Goal: Information Seeking & Learning: Learn about a topic

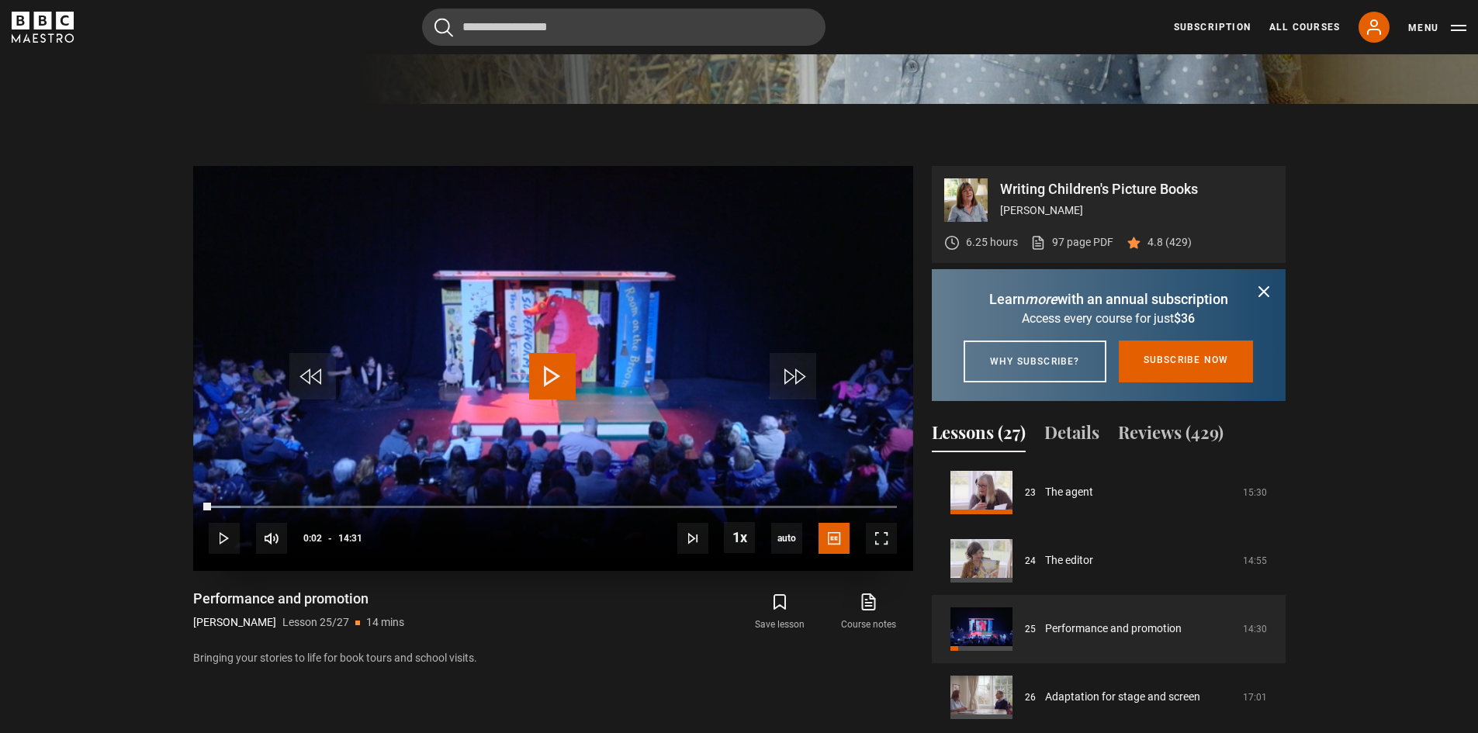
scroll to position [663, 0]
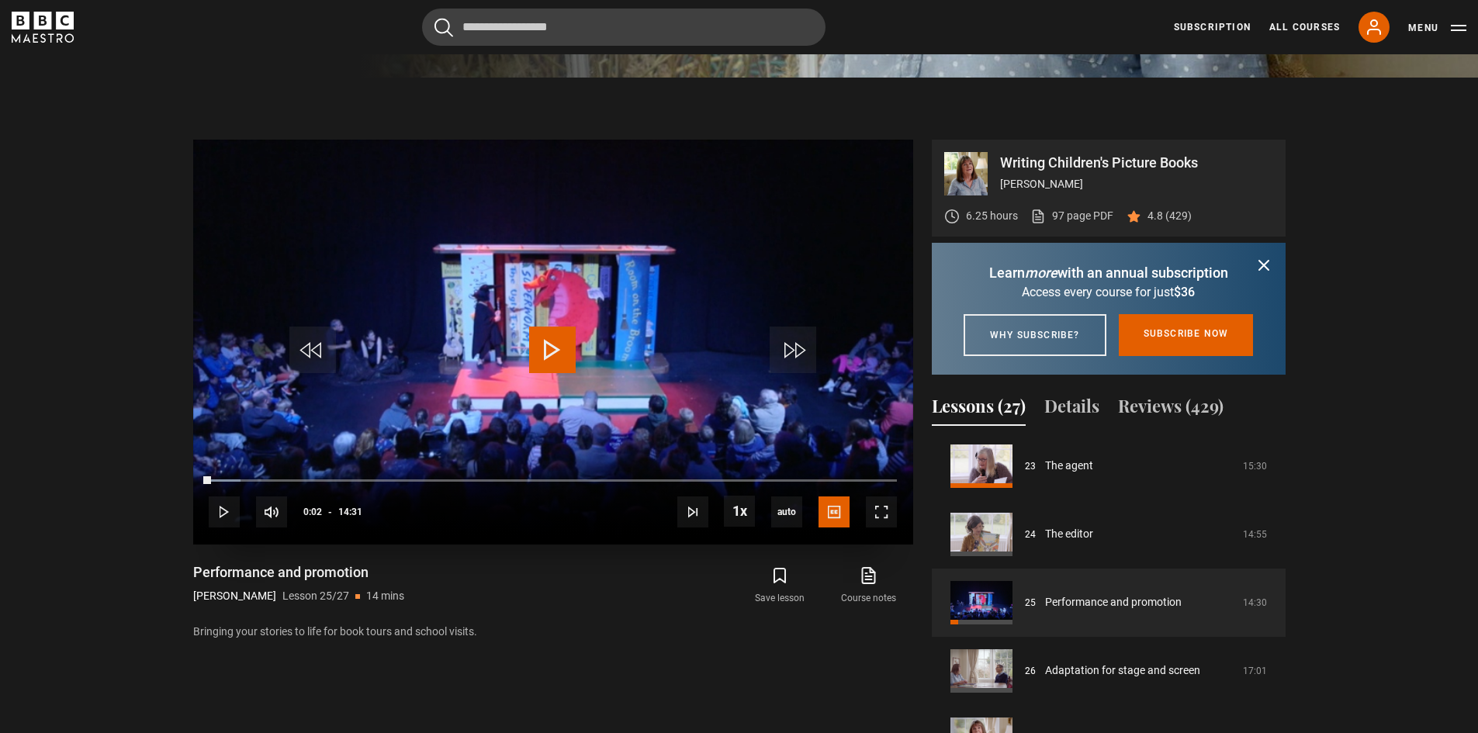
click at [537, 357] on span "Video Player" at bounding box center [552, 350] width 47 height 47
click at [232, 514] on span "Video Player" at bounding box center [224, 512] width 31 height 31
click at [569, 352] on span "Video Player" at bounding box center [552, 350] width 47 height 47
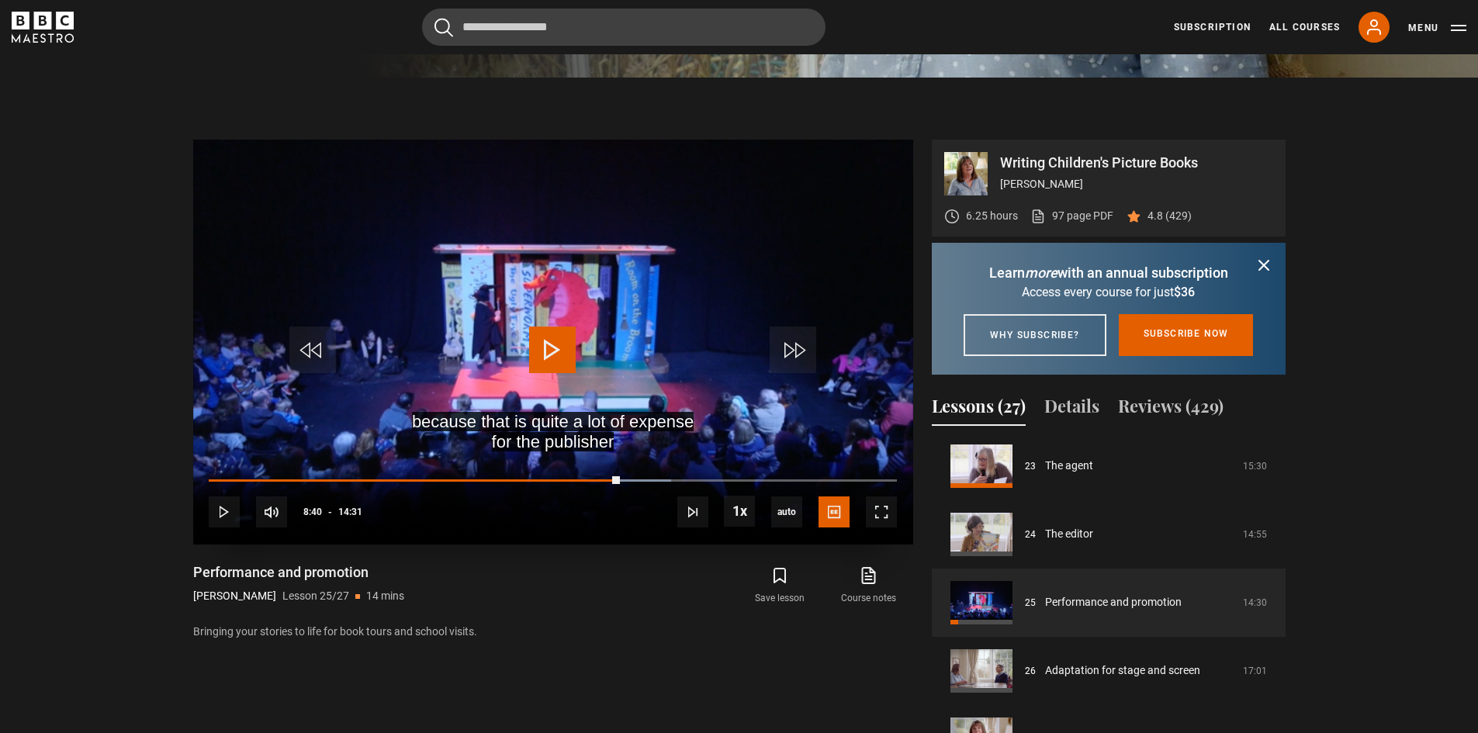
click at [541, 334] on span "Video Player" at bounding box center [552, 350] width 47 height 47
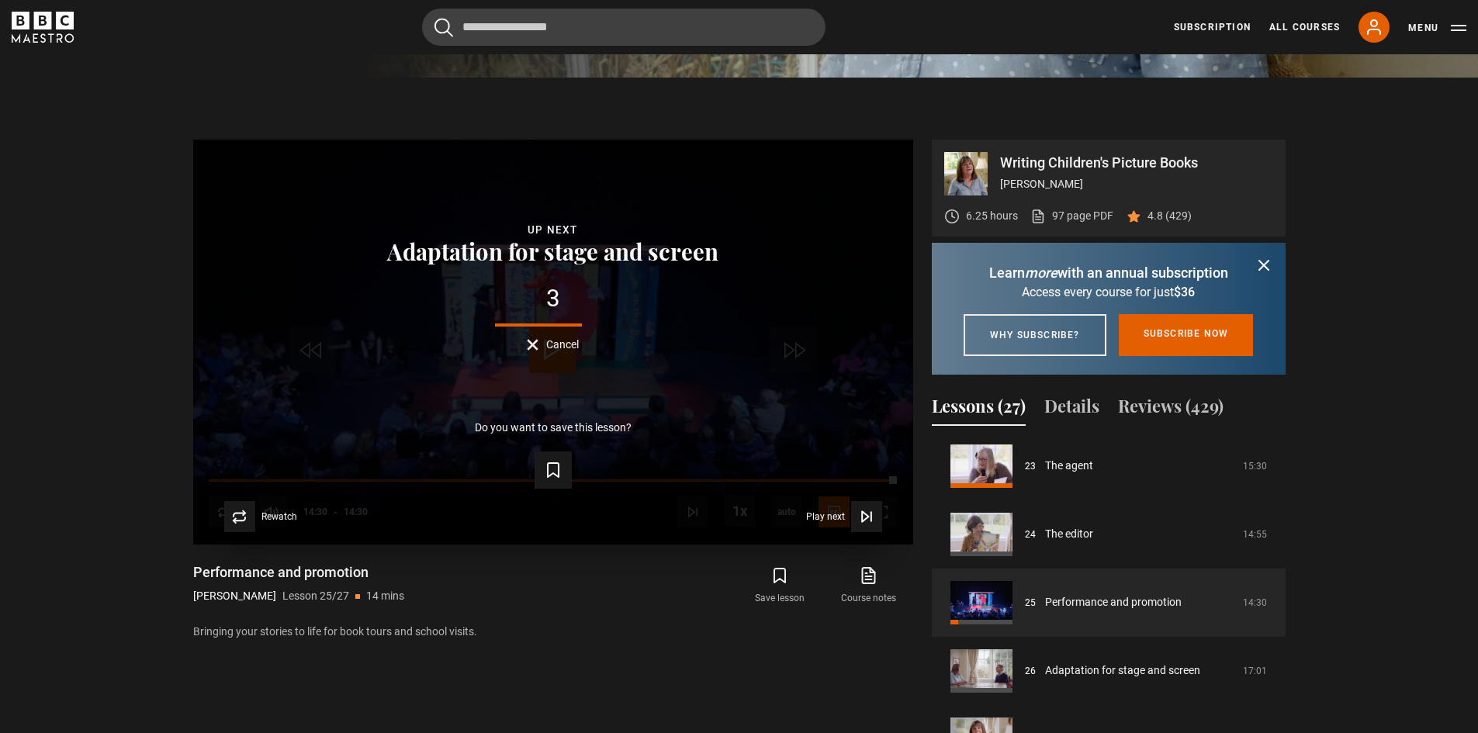
click at [546, 262] on button "Adaptation for stage and screen" at bounding box center [552, 251] width 341 height 24
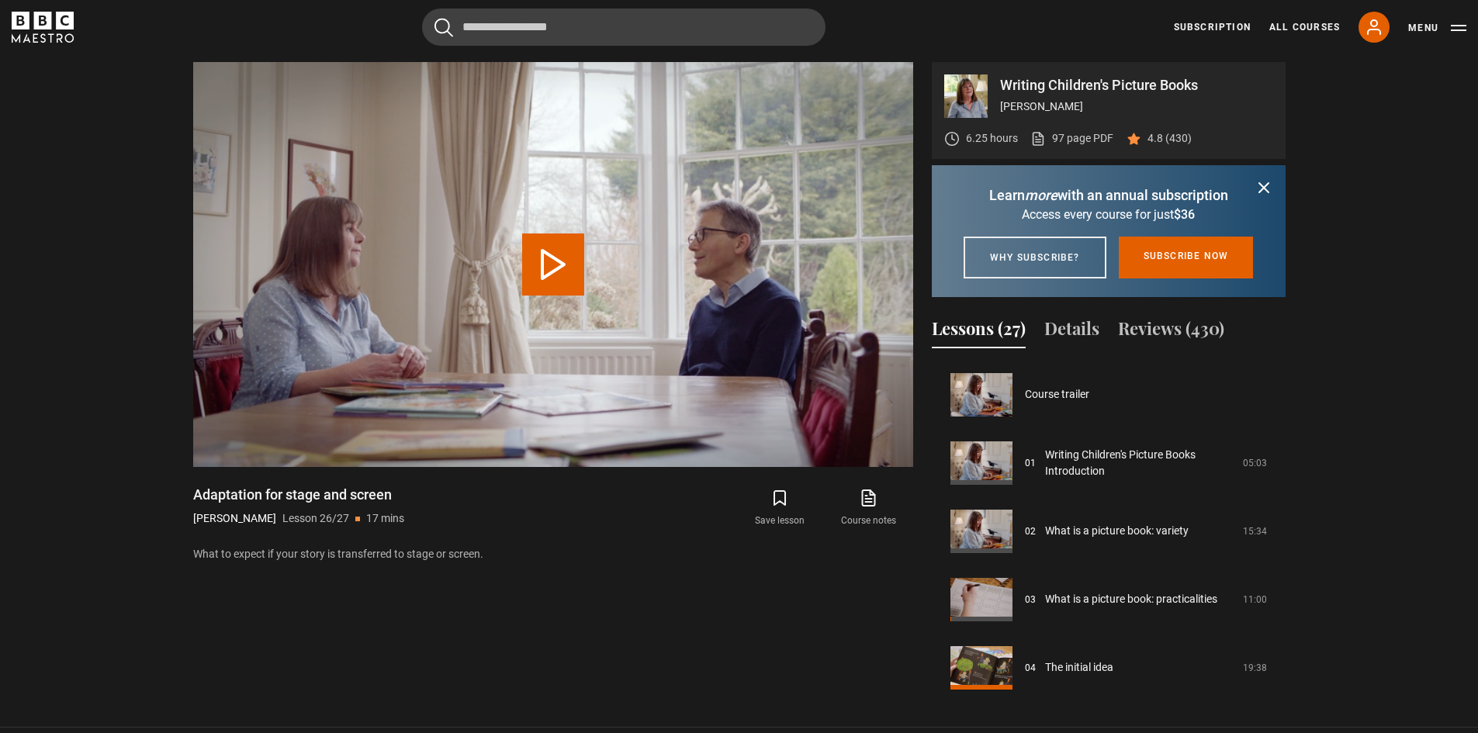
scroll to position [1576, 0]
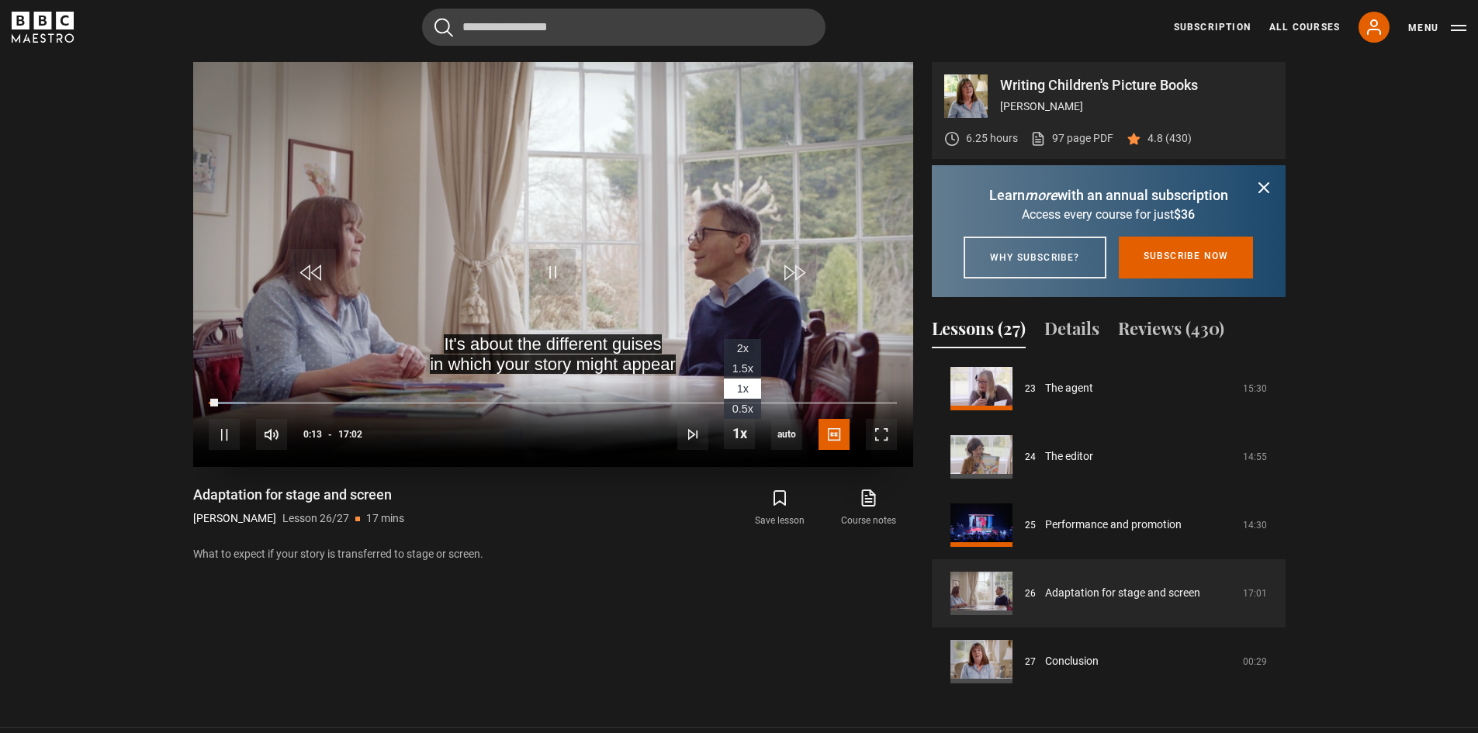
click at [738, 373] on span "1.5x" at bounding box center [742, 368] width 21 height 12
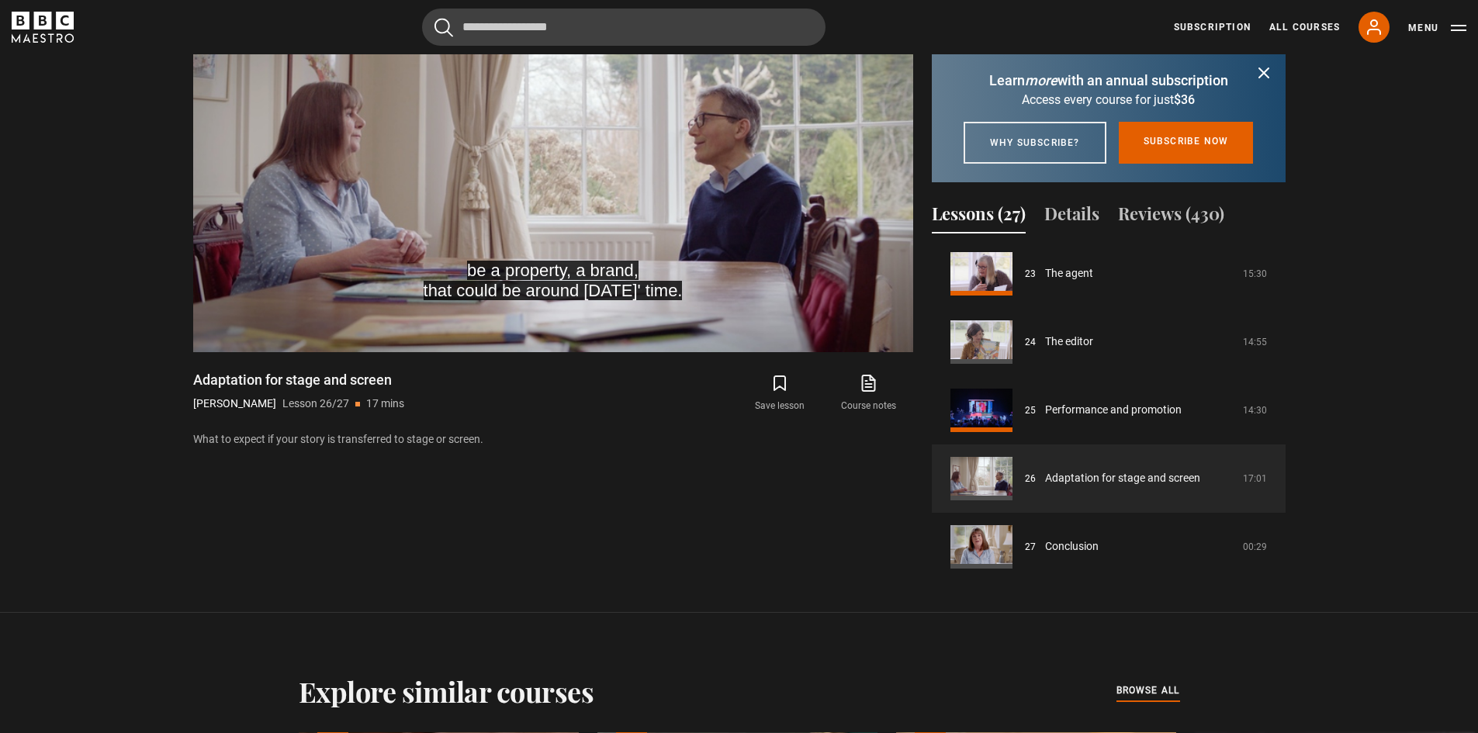
scroll to position [741, 0]
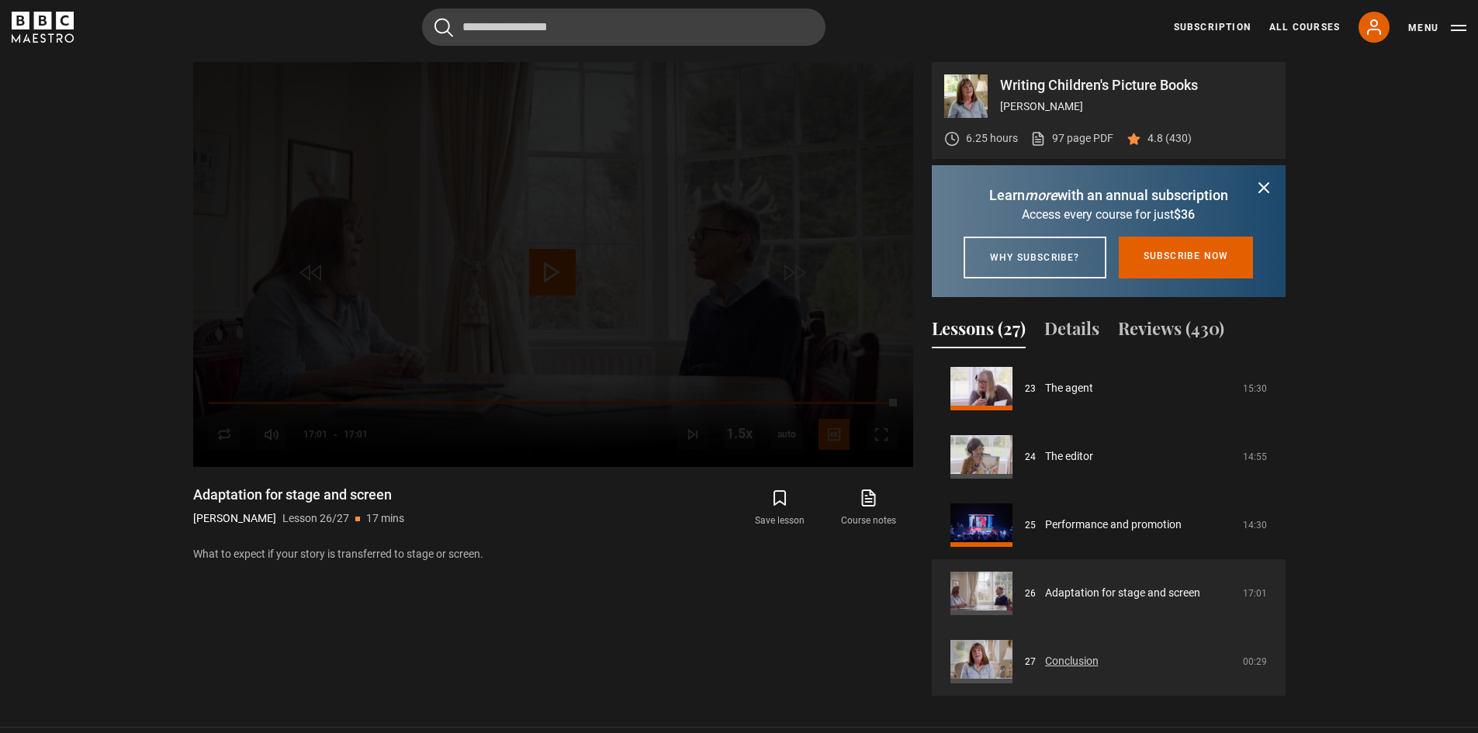
click at [1099, 670] on link "Conclusion" at bounding box center [1072, 661] width 54 height 16
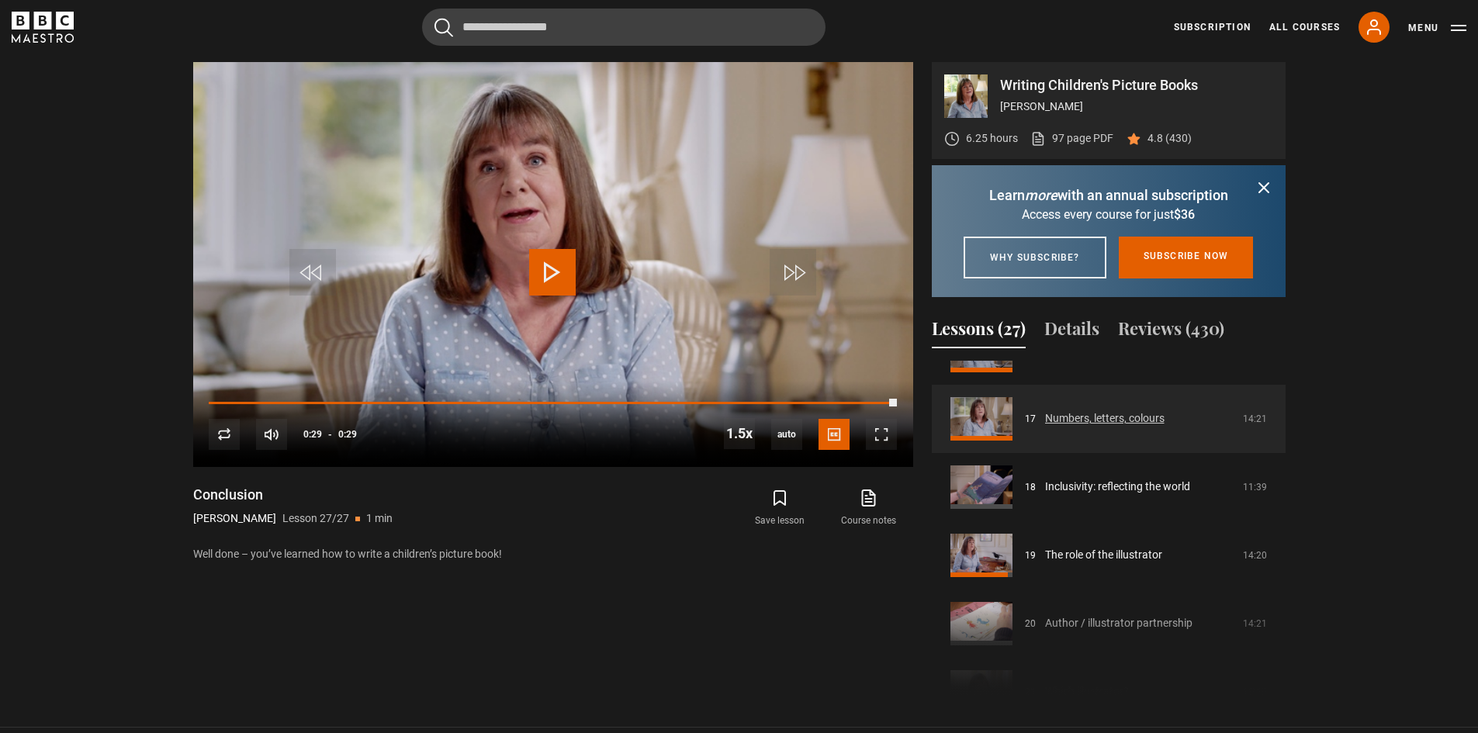
scroll to position [1111, 0]
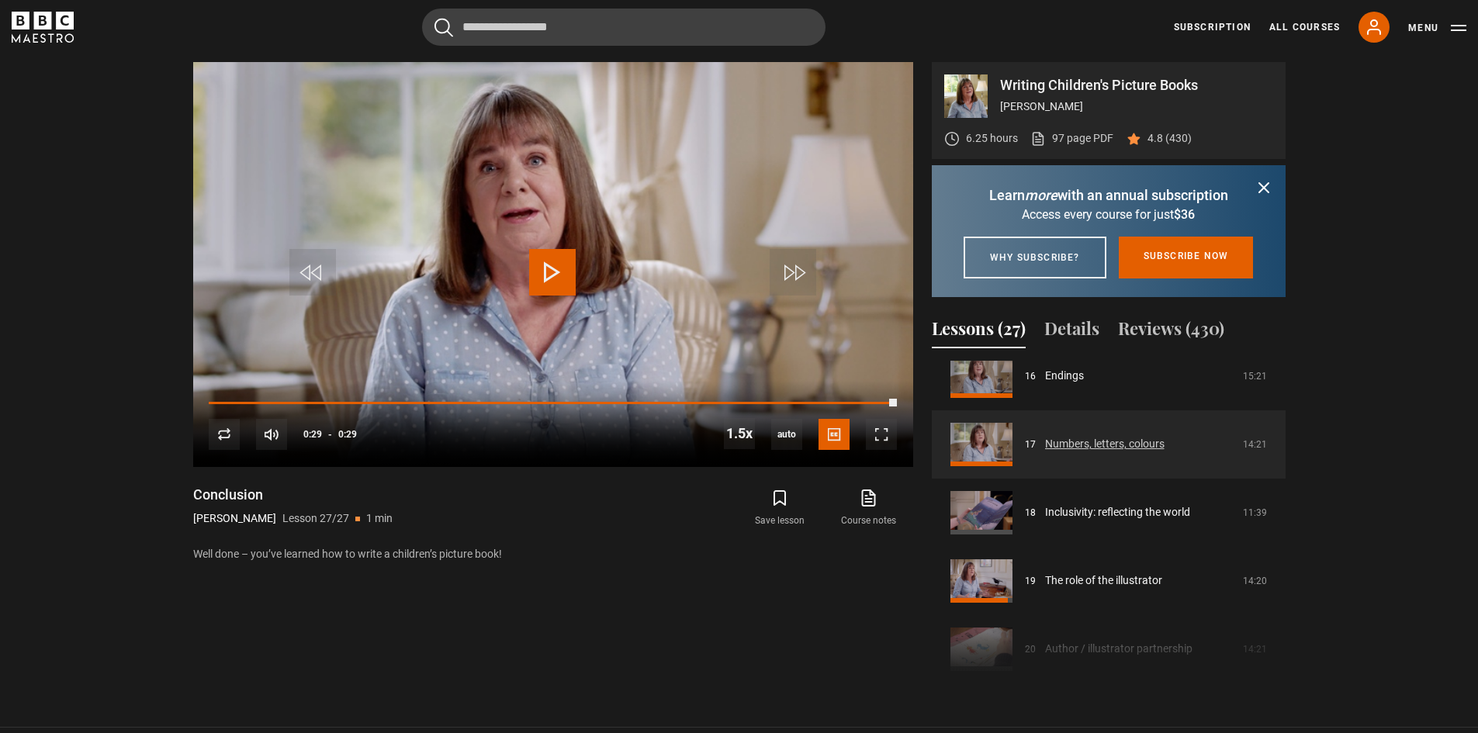
click at [1137, 452] on link "Numbers, letters, colours" at bounding box center [1104, 444] width 119 height 16
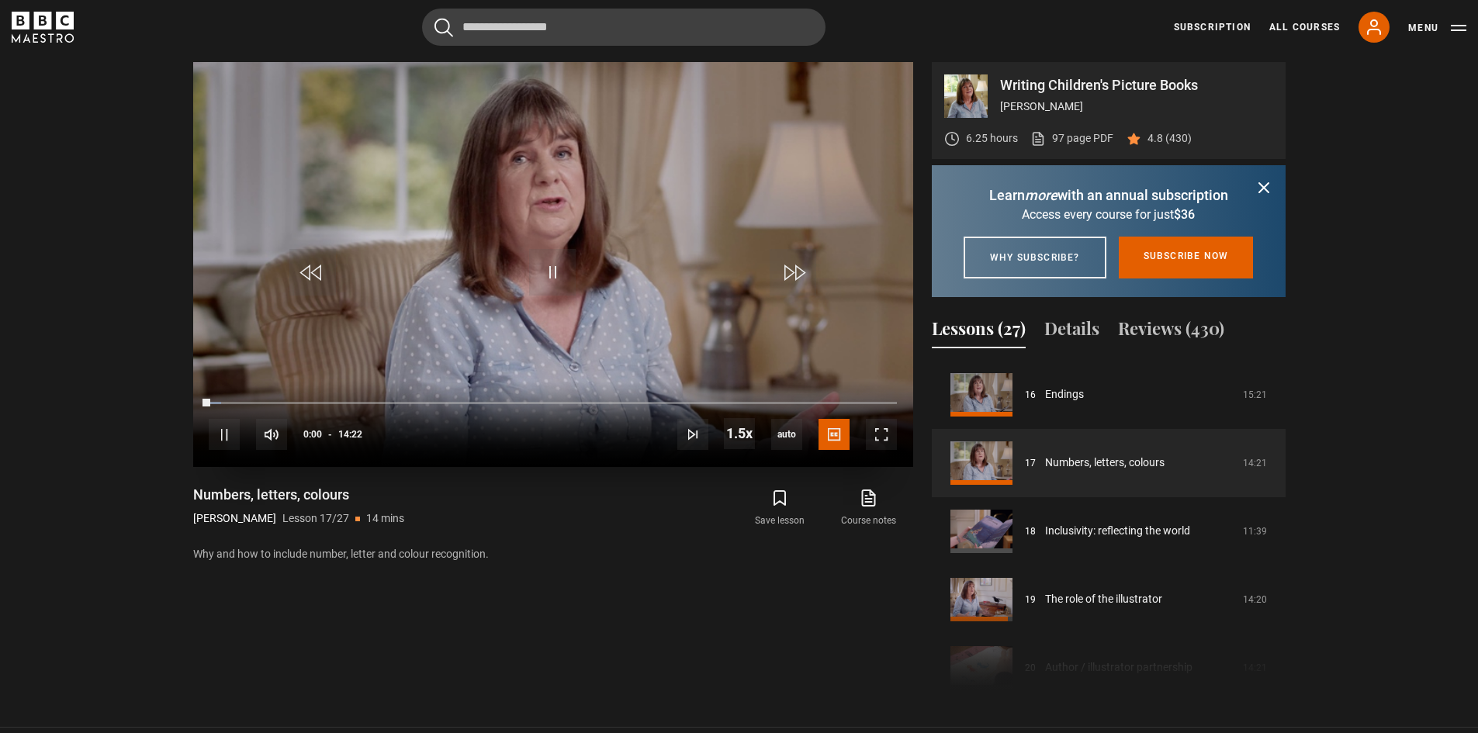
click at [791, 406] on div "10s Skip Back 10 seconds Pause 10s Skip Forward 10 seconds Loaded : 1.74% 11:29…" at bounding box center [553, 424] width 720 height 86
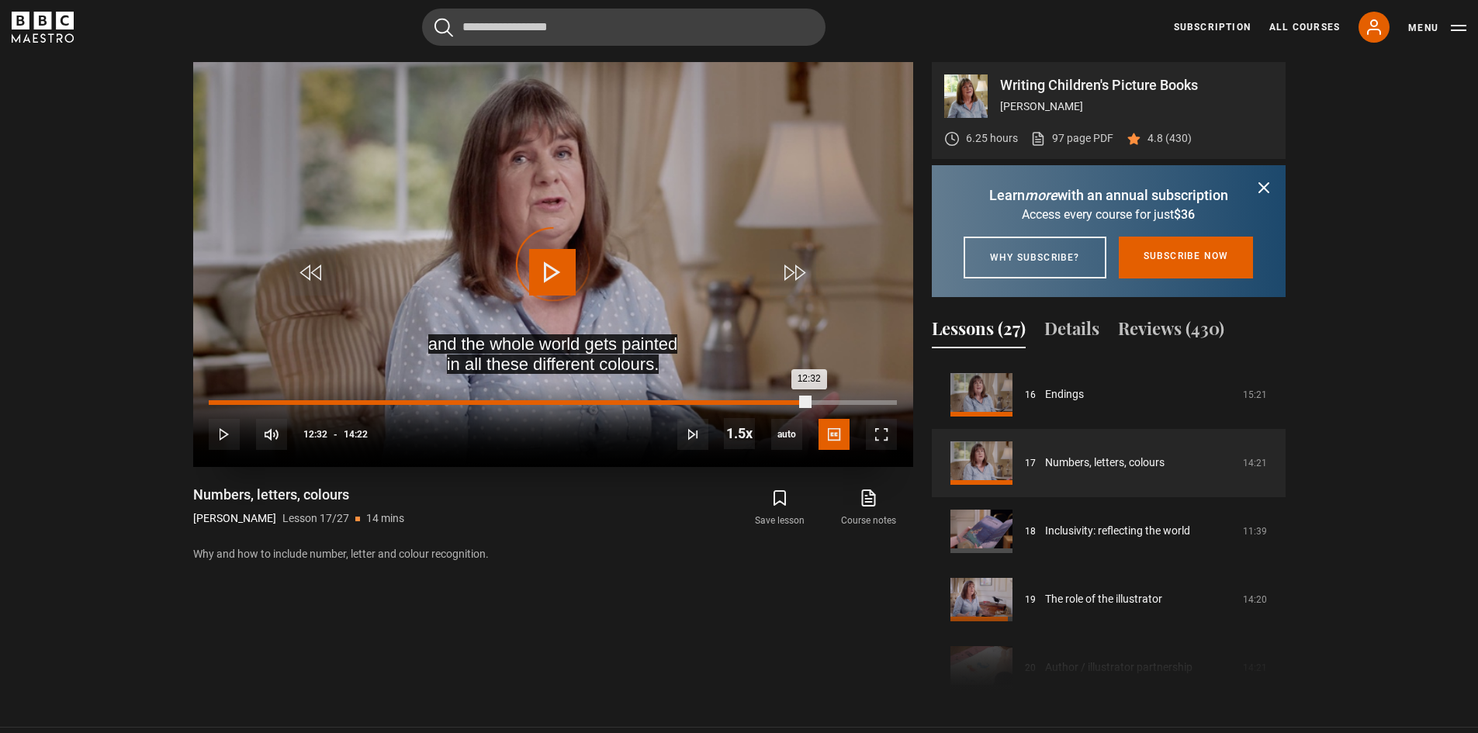
click at [808, 402] on div "Loaded : 2.90% 12:32 12:32" at bounding box center [552, 402] width 687 height 5
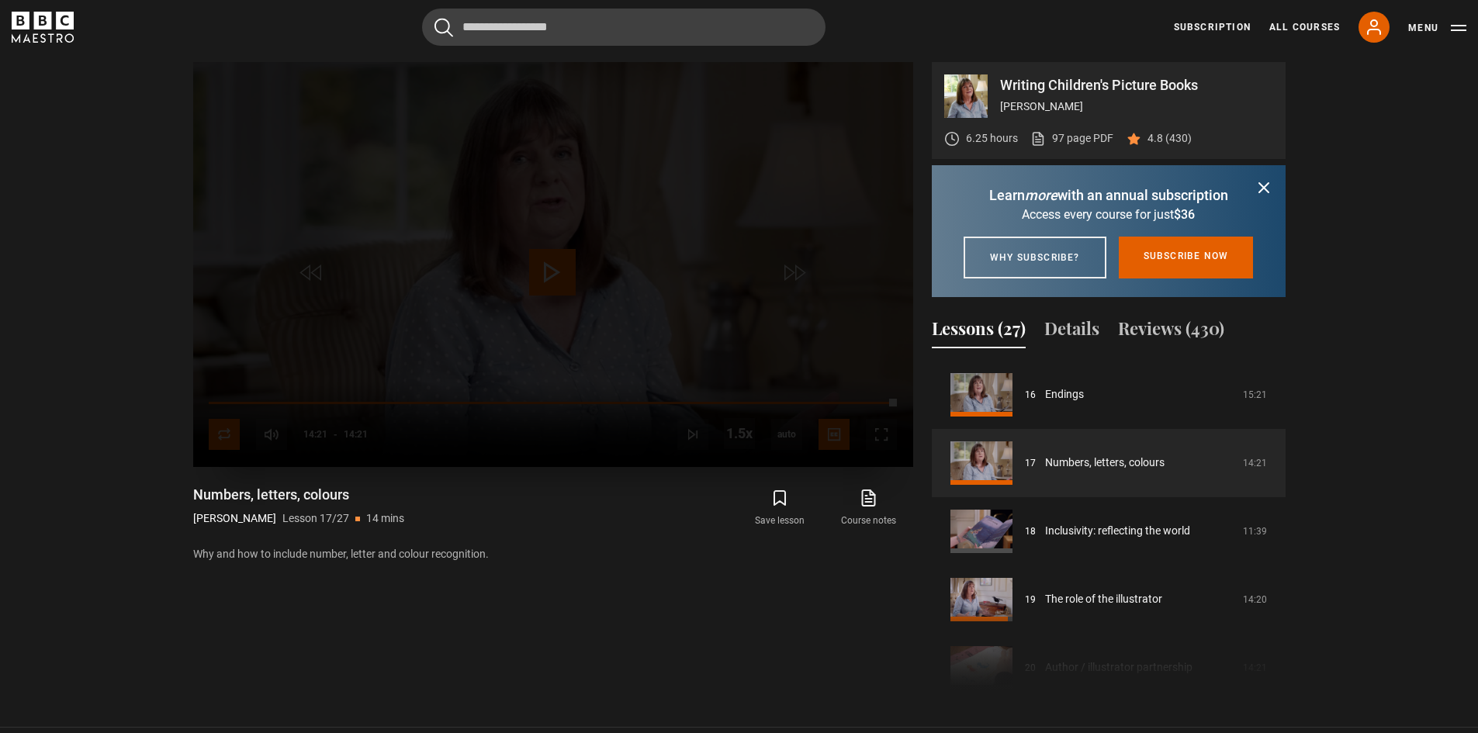
click at [220, 438] on video-js "Video Player is loading. Play Lesson Numbers, letters, colours 10s Skip Back 10…" at bounding box center [553, 264] width 720 height 405
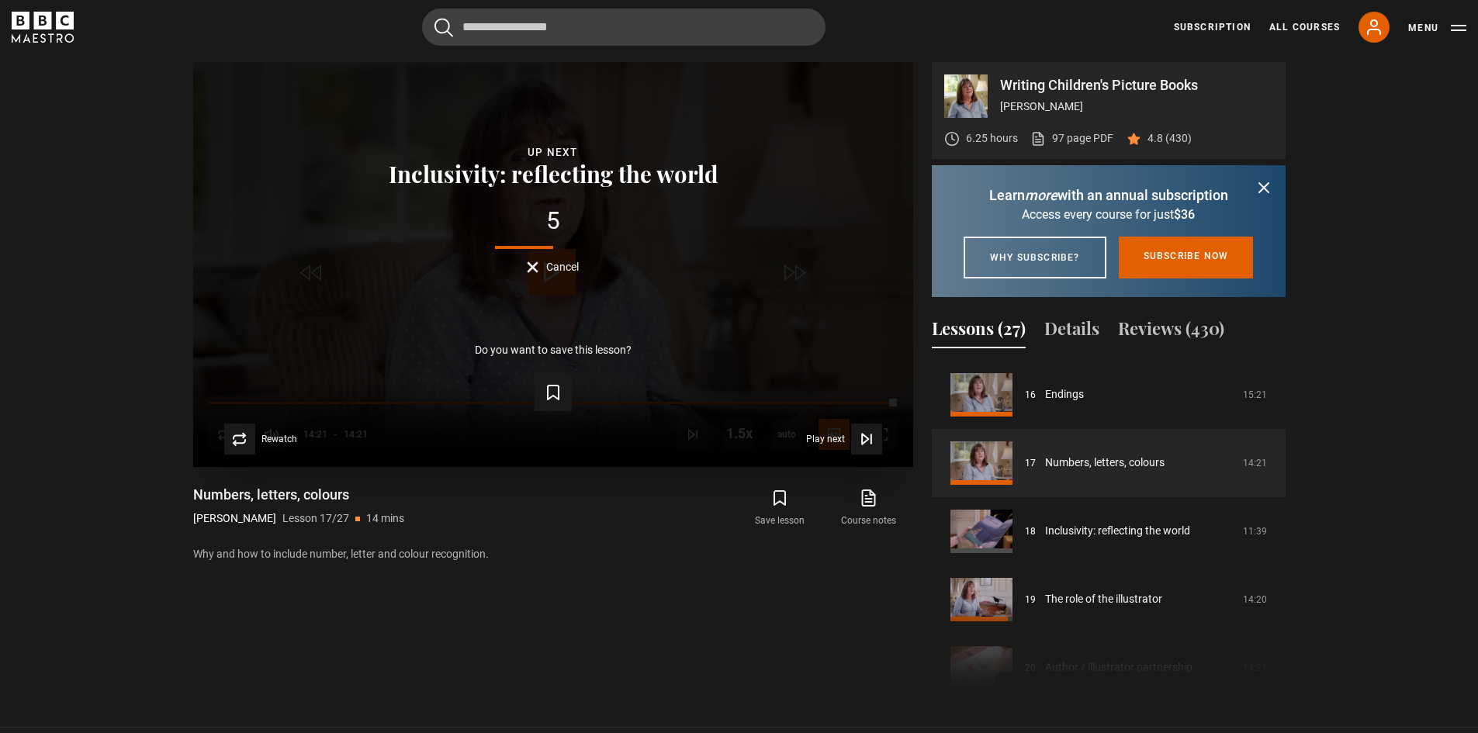
click at [562, 269] on span "Cancel" at bounding box center [562, 266] width 33 height 11
